Goal: Information Seeking & Learning: Understand process/instructions

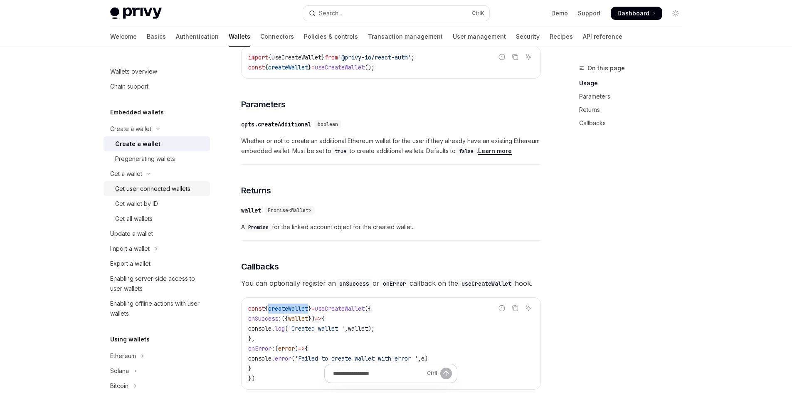
click at [174, 188] on div "Get user connected wallets" at bounding box center [152, 189] width 75 height 10
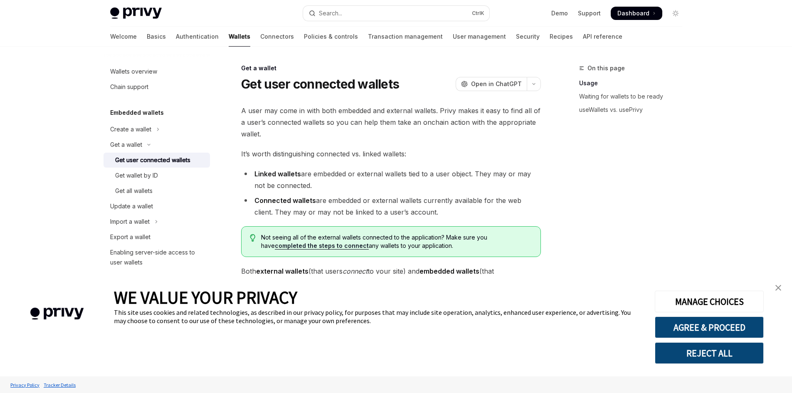
type textarea "*"
click at [717, 354] on button "REJECT ALL" at bounding box center [709, 353] width 109 height 22
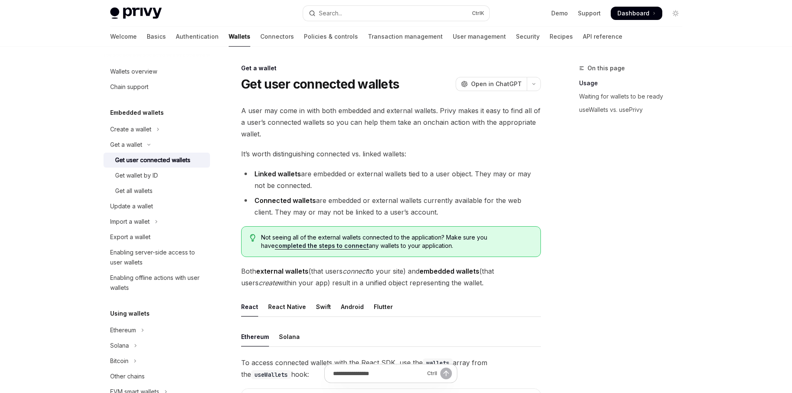
scroll to position [125, 0]
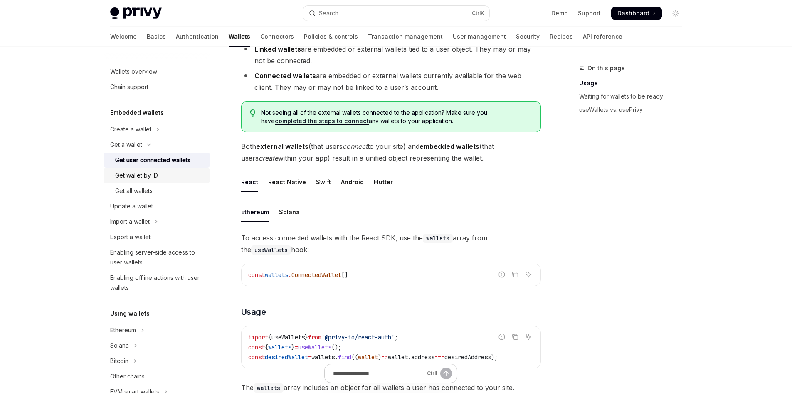
click at [173, 172] on div "Get wallet by ID" at bounding box center [160, 176] width 90 height 10
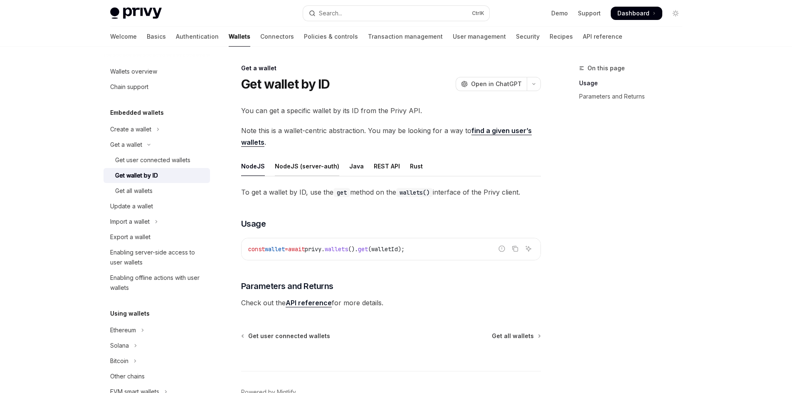
click at [323, 166] on div "NodeJS (server-auth)" at bounding box center [307, 166] width 64 height 20
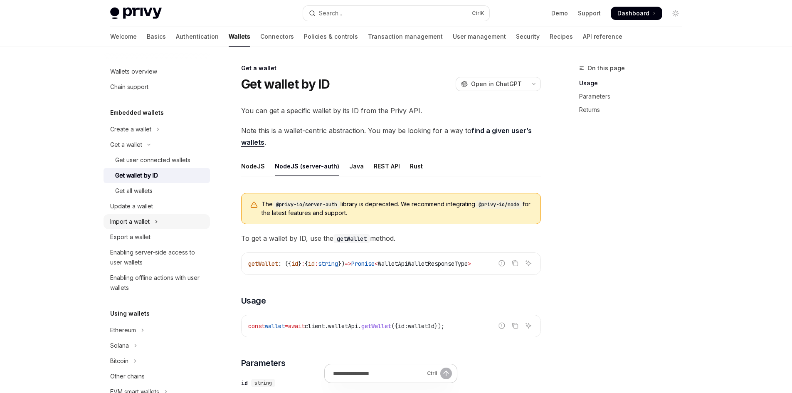
click at [156, 220] on icon "Toggle Import a wallet section" at bounding box center [156, 222] width 3 height 10
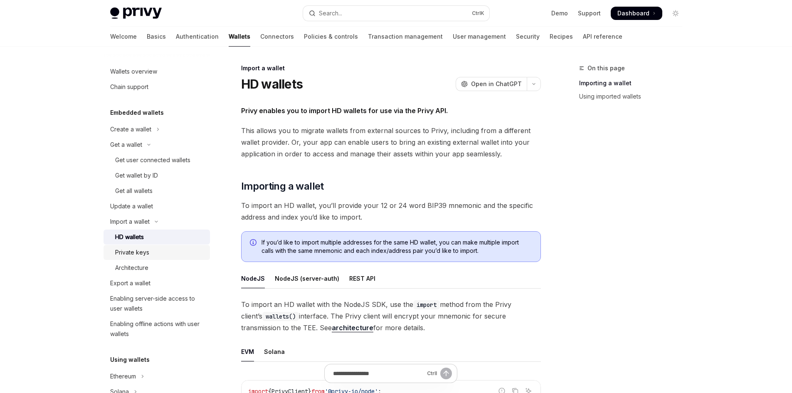
click at [150, 251] on div "Private keys" at bounding box center [160, 253] width 90 height 10
type textarea "*"
